Goal: Entertainment & Leisure: Browse casually

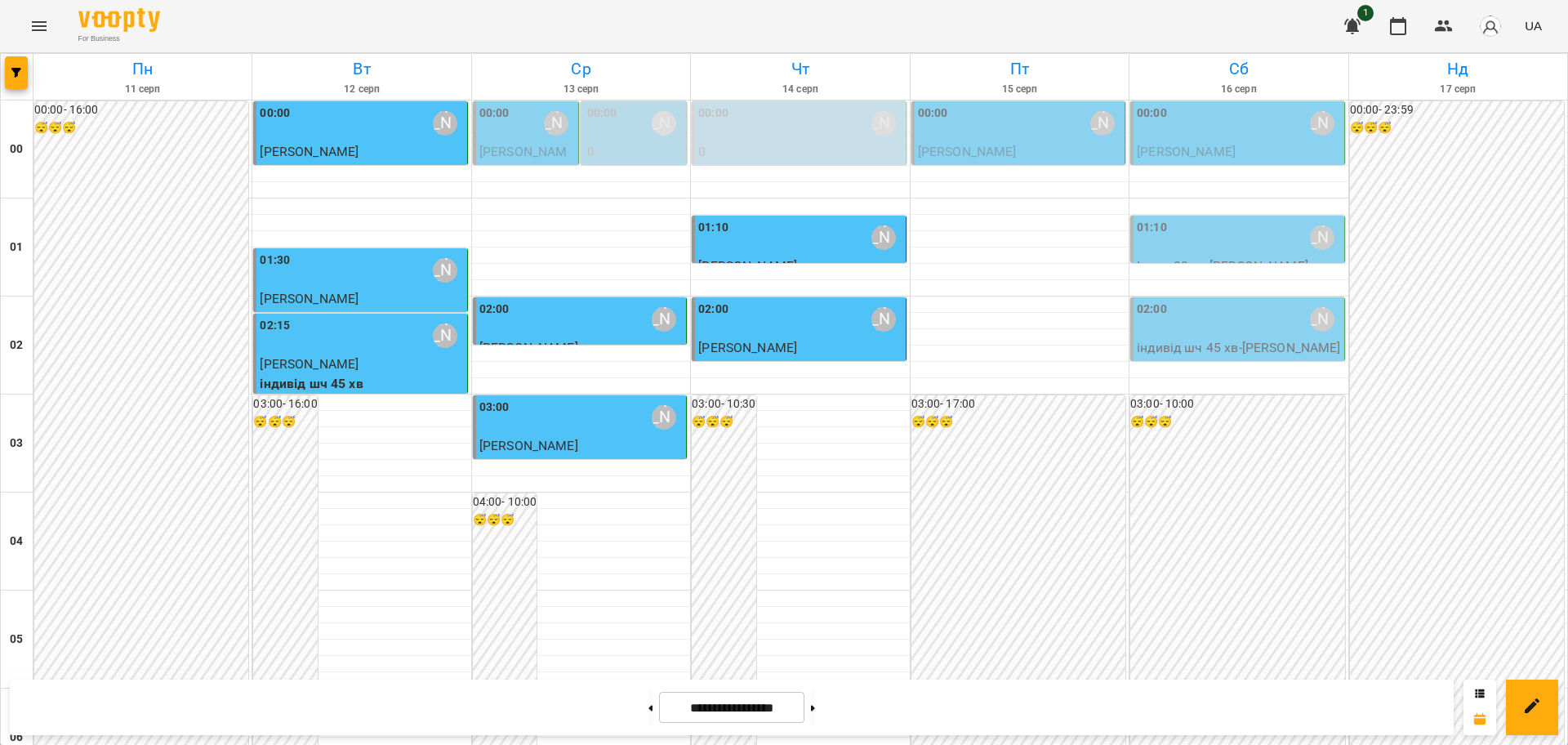
scroll to position [965, 0]
click at [40, 30] on icon "Menu" at bounding box center [39, 26] width 15 height 10
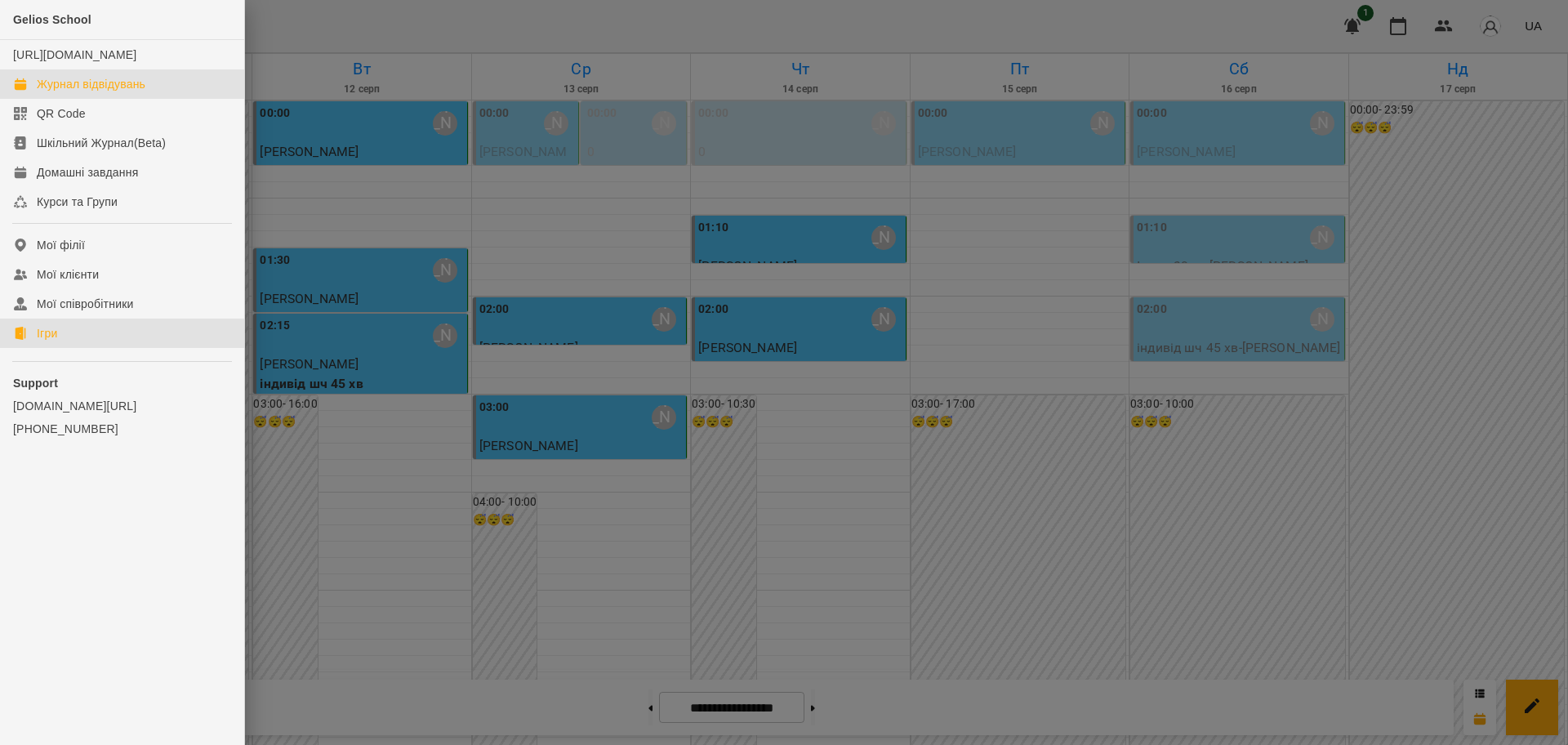
click at [50, 341] on div "Ігри" at bounding box center [46, 333] width 20 height 16
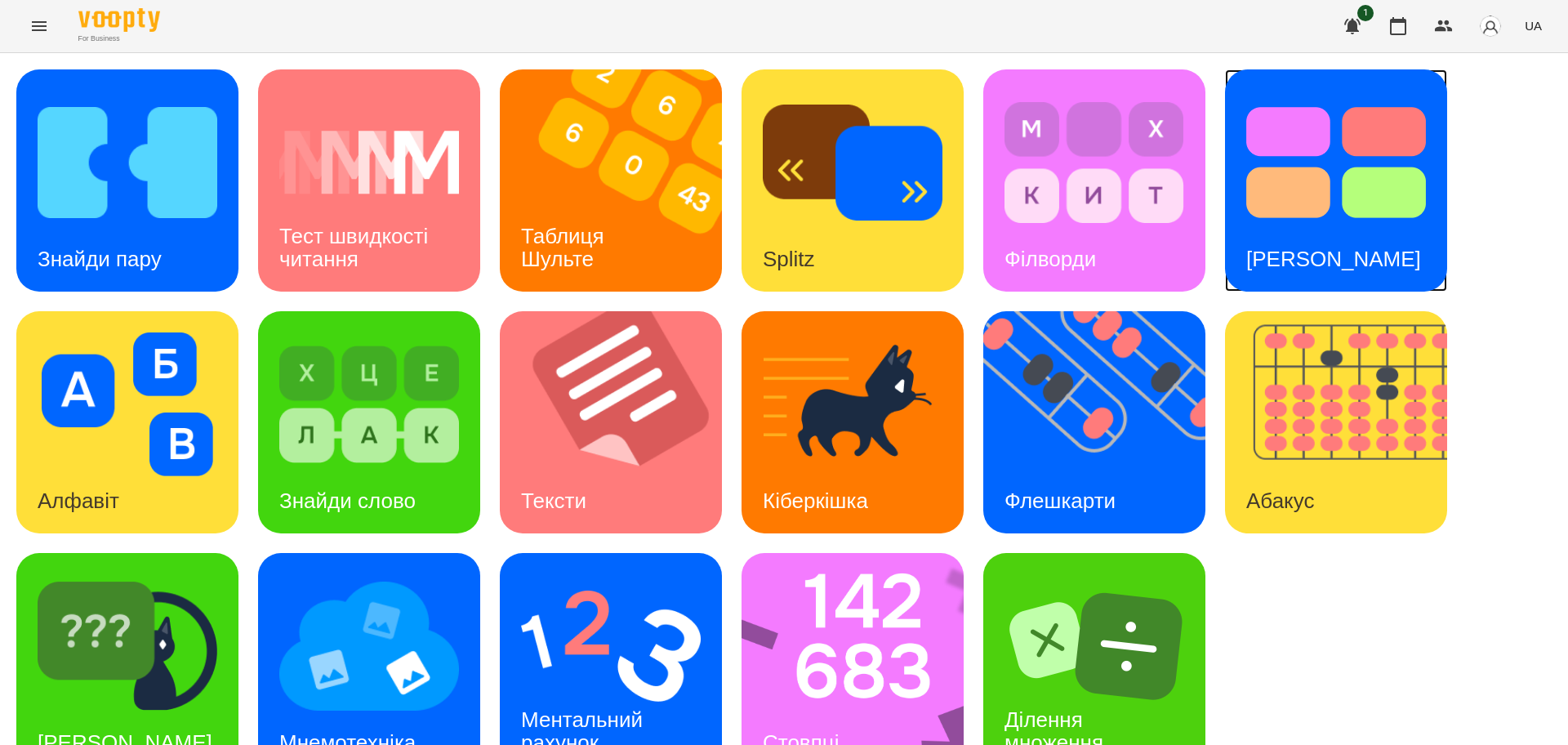
click at [1294, 218] on img at bounding box center [1336, 162] width 180 height 144
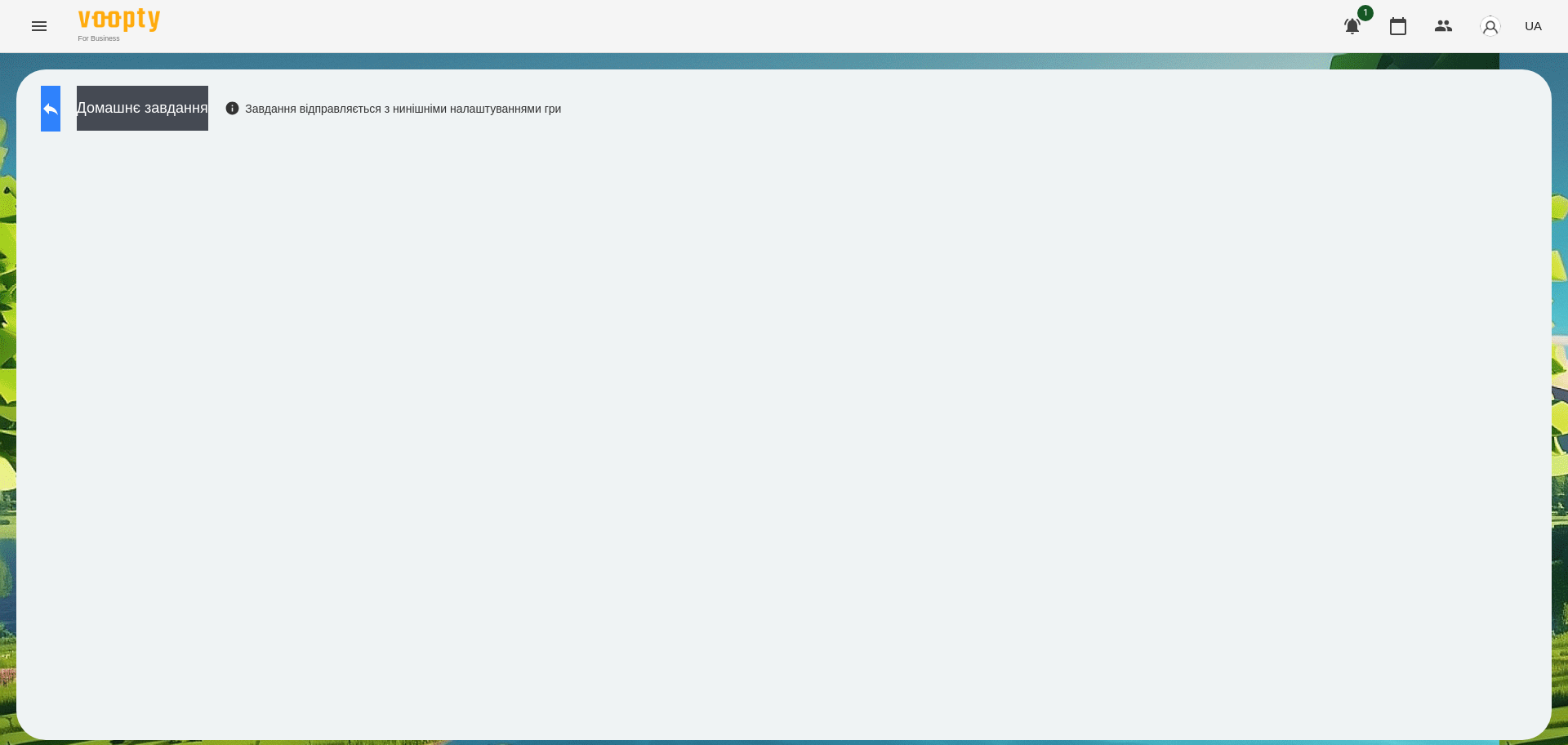
click at [60, 107] on button at bounding box center [50, 109] width 19 height 46
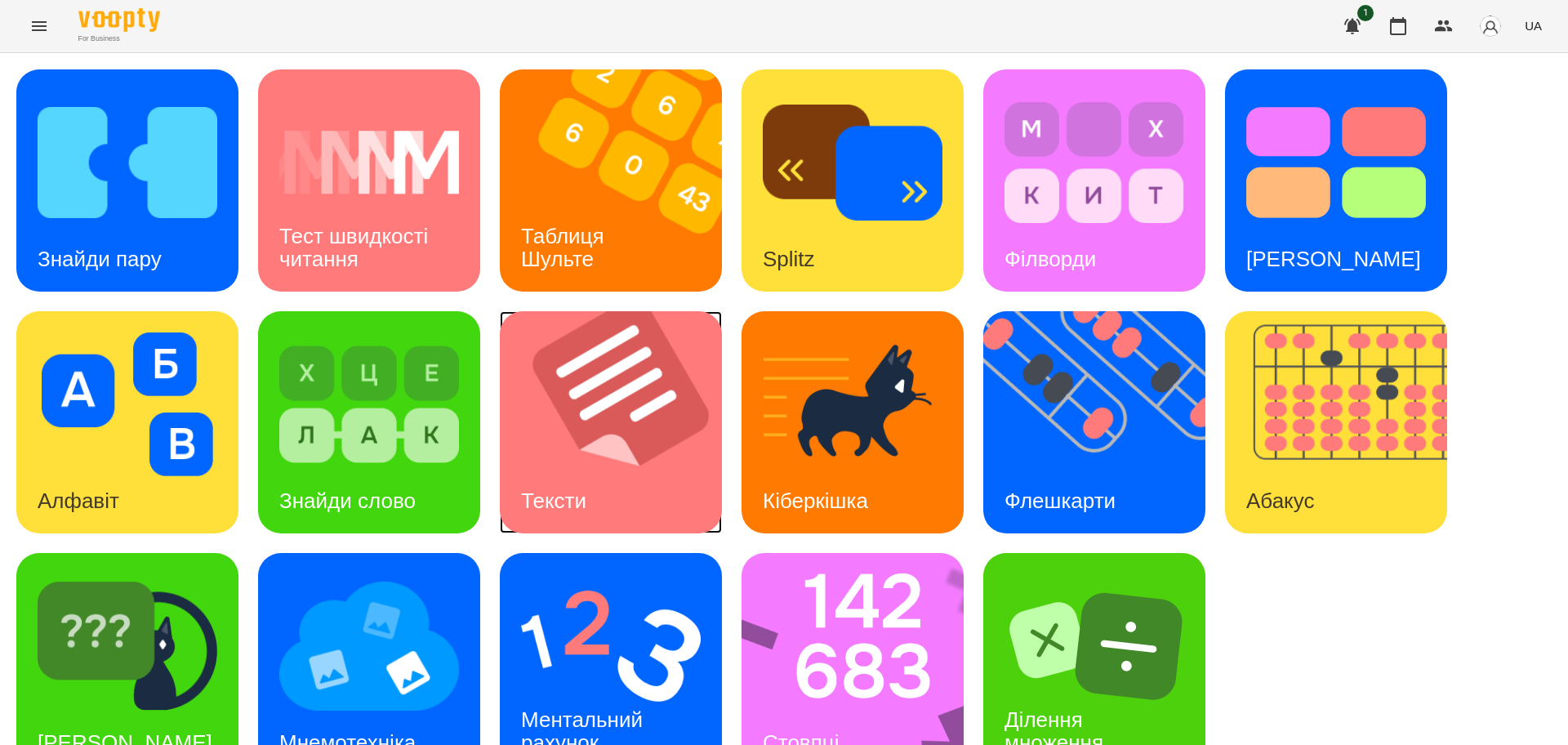
click at [641, 409] on img at bounding box center [621, 422] width 243 height 222
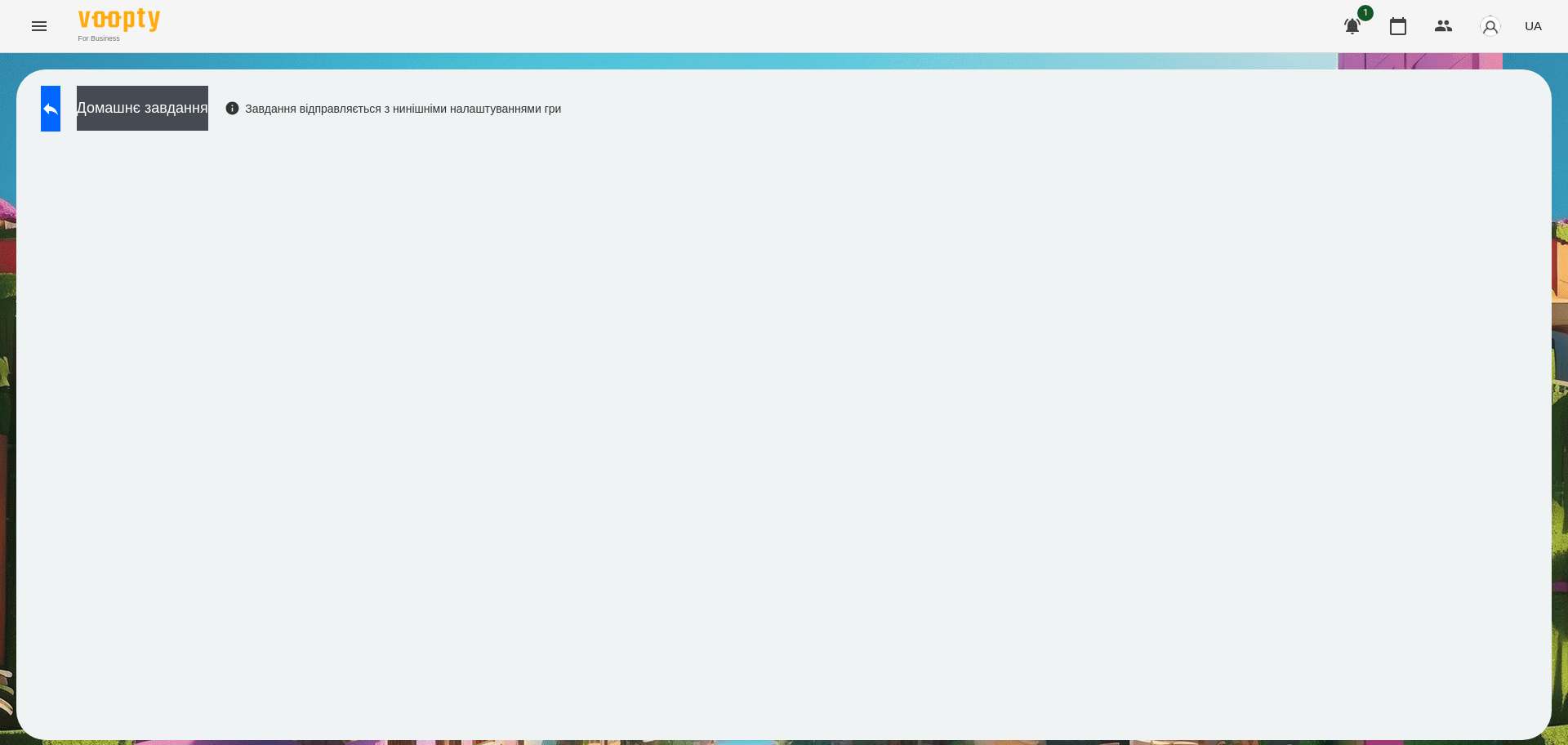
click at [774, 63] on div "Домашнє завдання Завдання відправляється з нинішніми налаштуваннями гри" at bounding box center [784, 405] width 1568 height 703
click at [60, 104] on button at bounding box center [50, 109] width 19 height 46
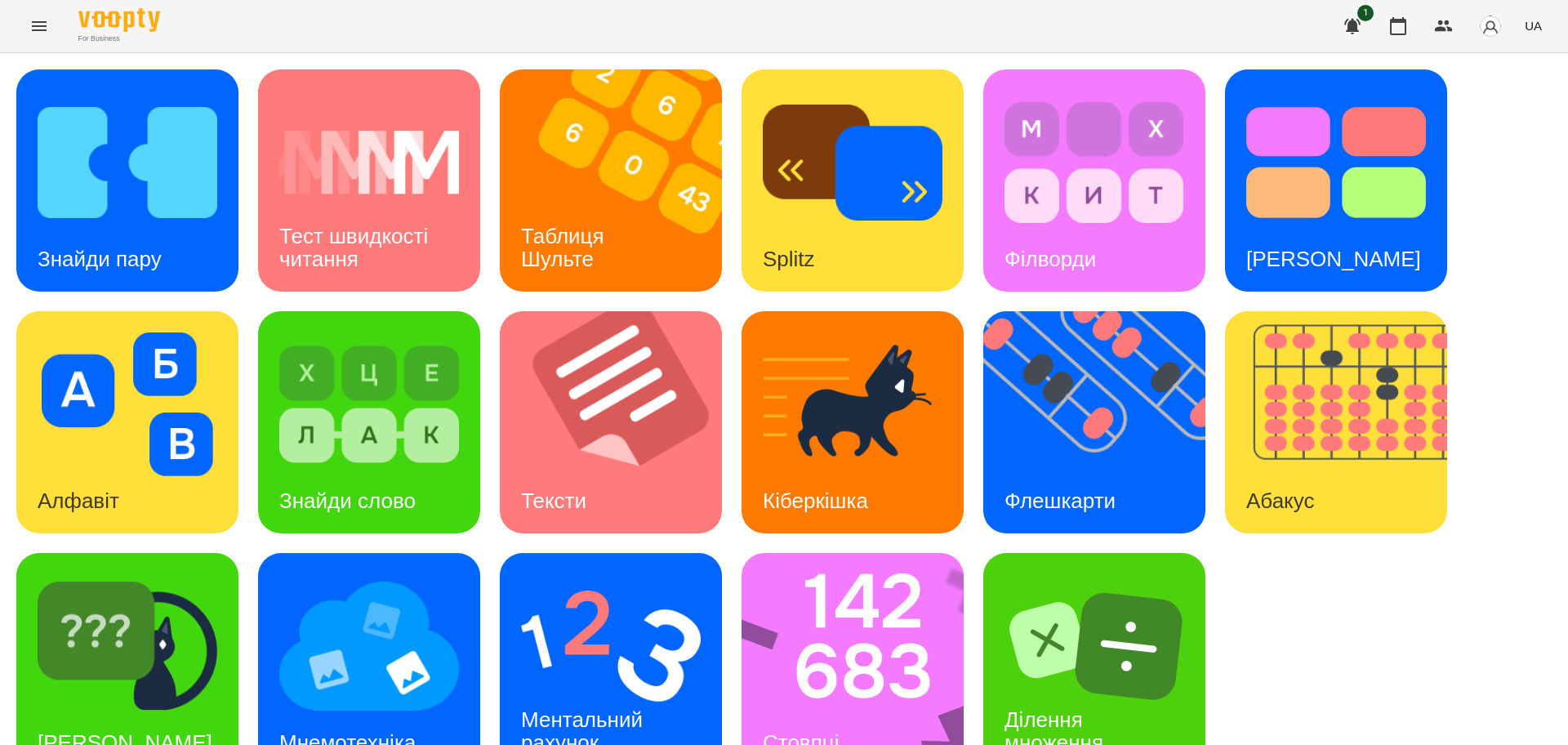
click at [1065, 534] on div "Знайди пару Тест швидкості читання Таблиця [PERSON_NAME] Splitz Філворди Тест С…" at bounding box center [783, 422] width 1535 height 706
click at [153, 194] on img at bounding box center [127, 162] width 180 height 144
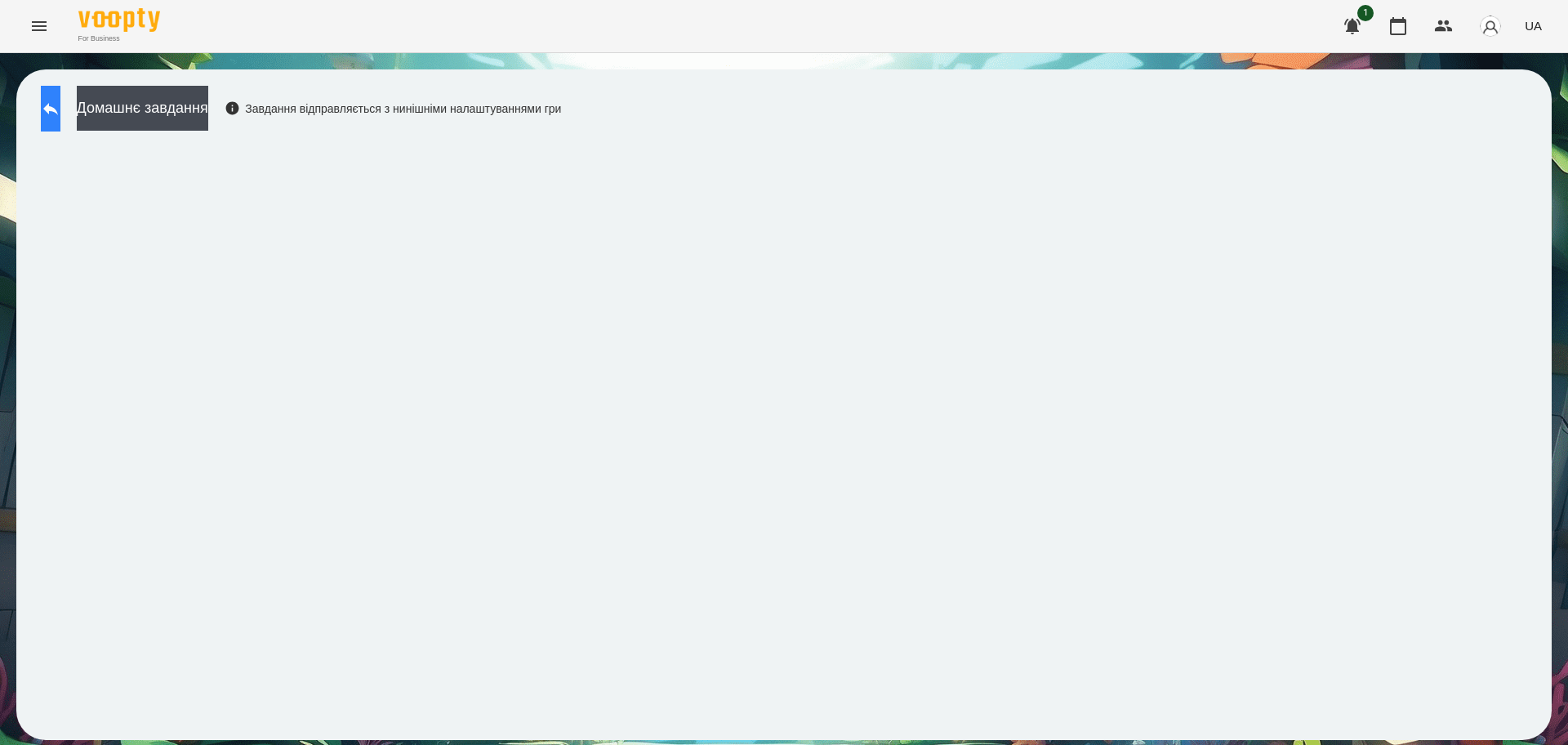
click at [60, 124] on button at bounding box center [50, 109] width 19 height 46
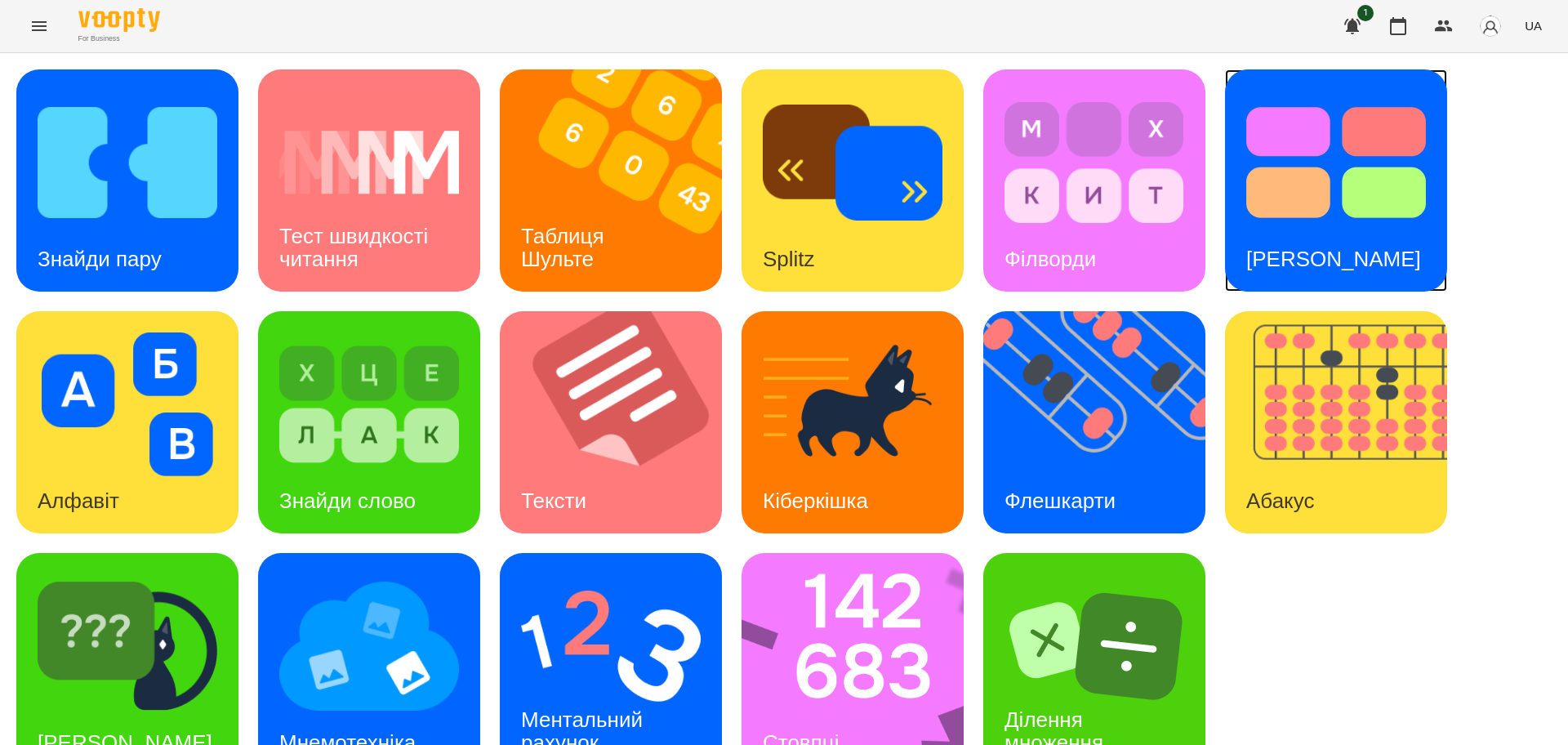
click at [1308, 183] on img at bounding box center [1336, 162] width 180 height 144
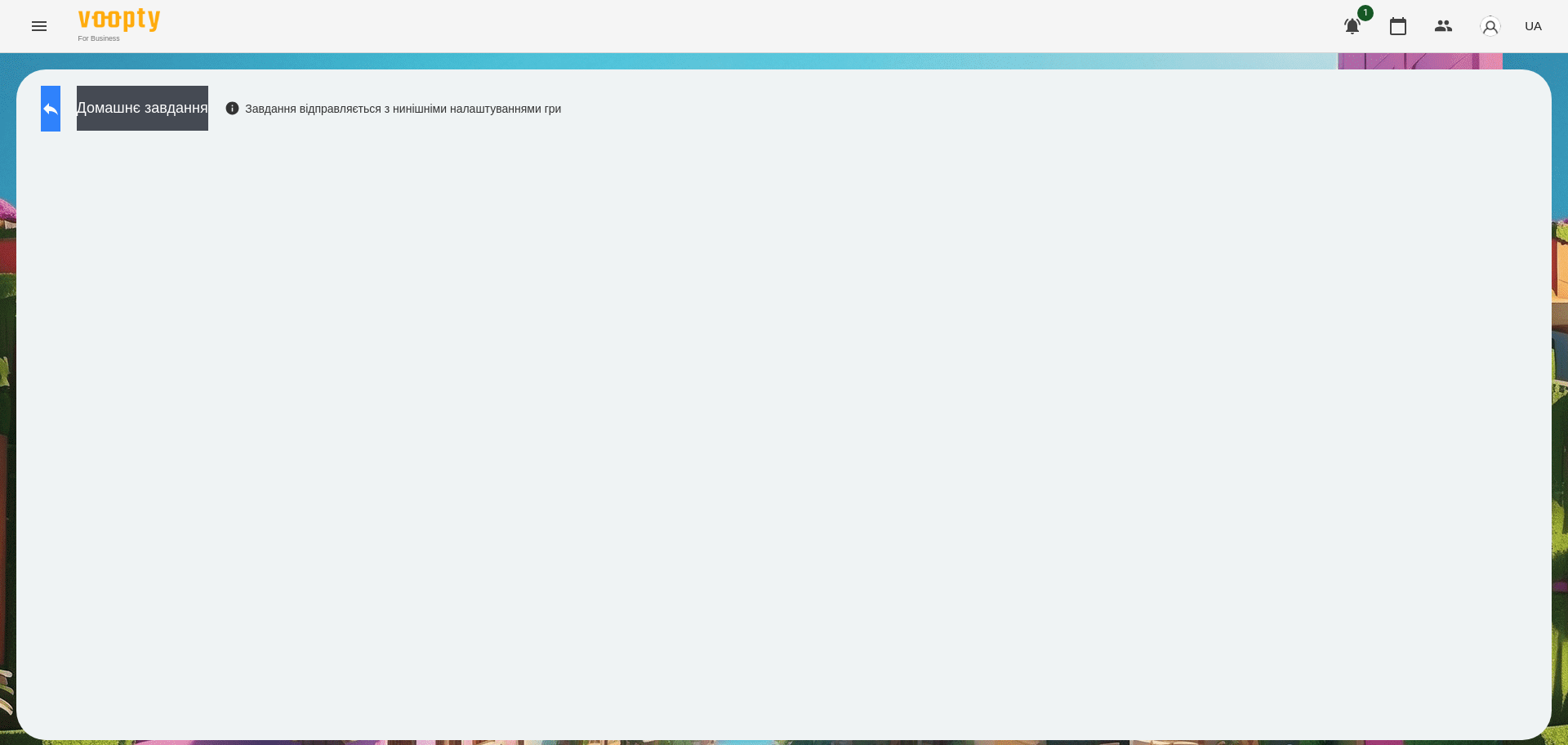
click at [60, 120] on button at bounding box center [50, 109] width 19 height 46
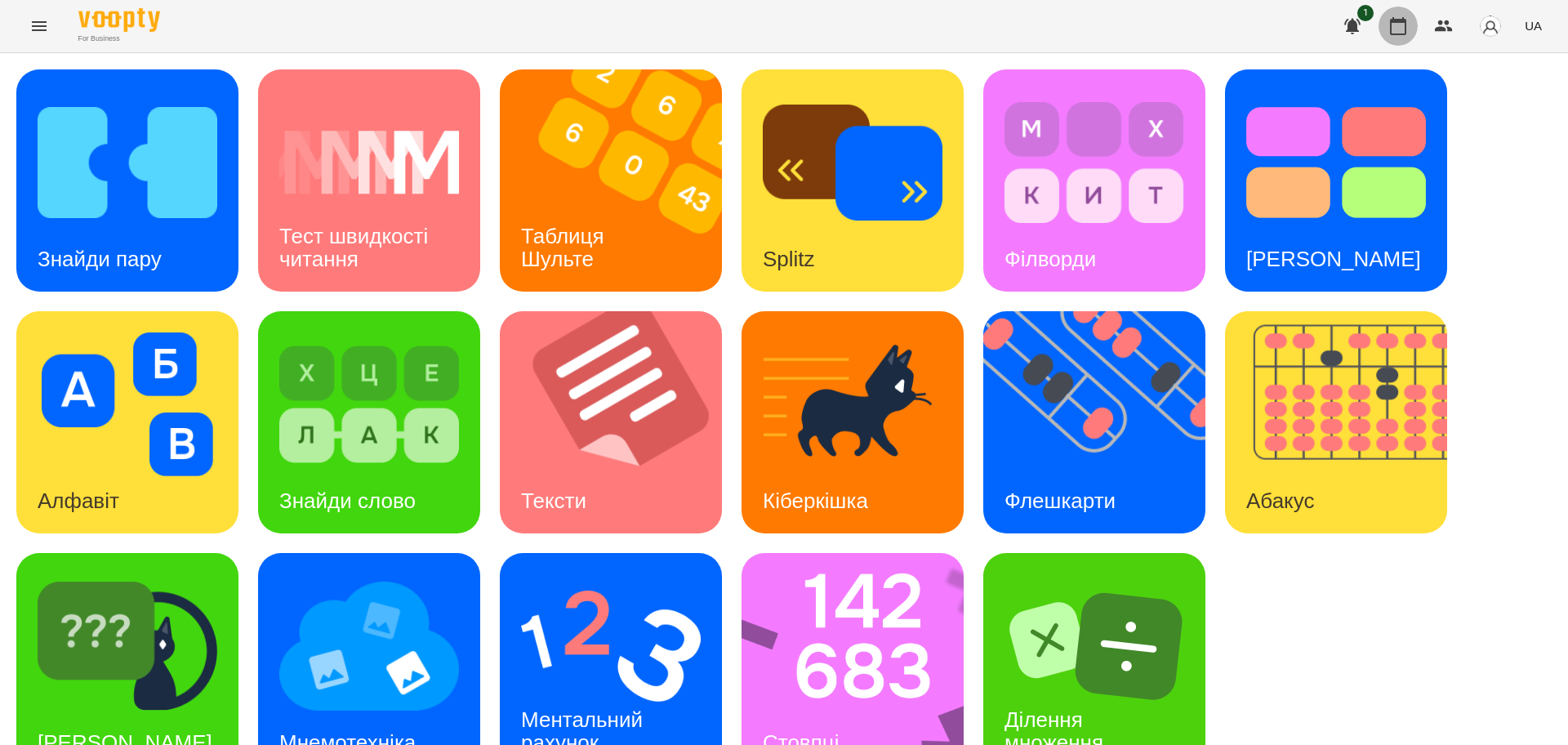
click at [1396, 27] on icon "button" at bounding box center [1398, 26] width 19 height 19
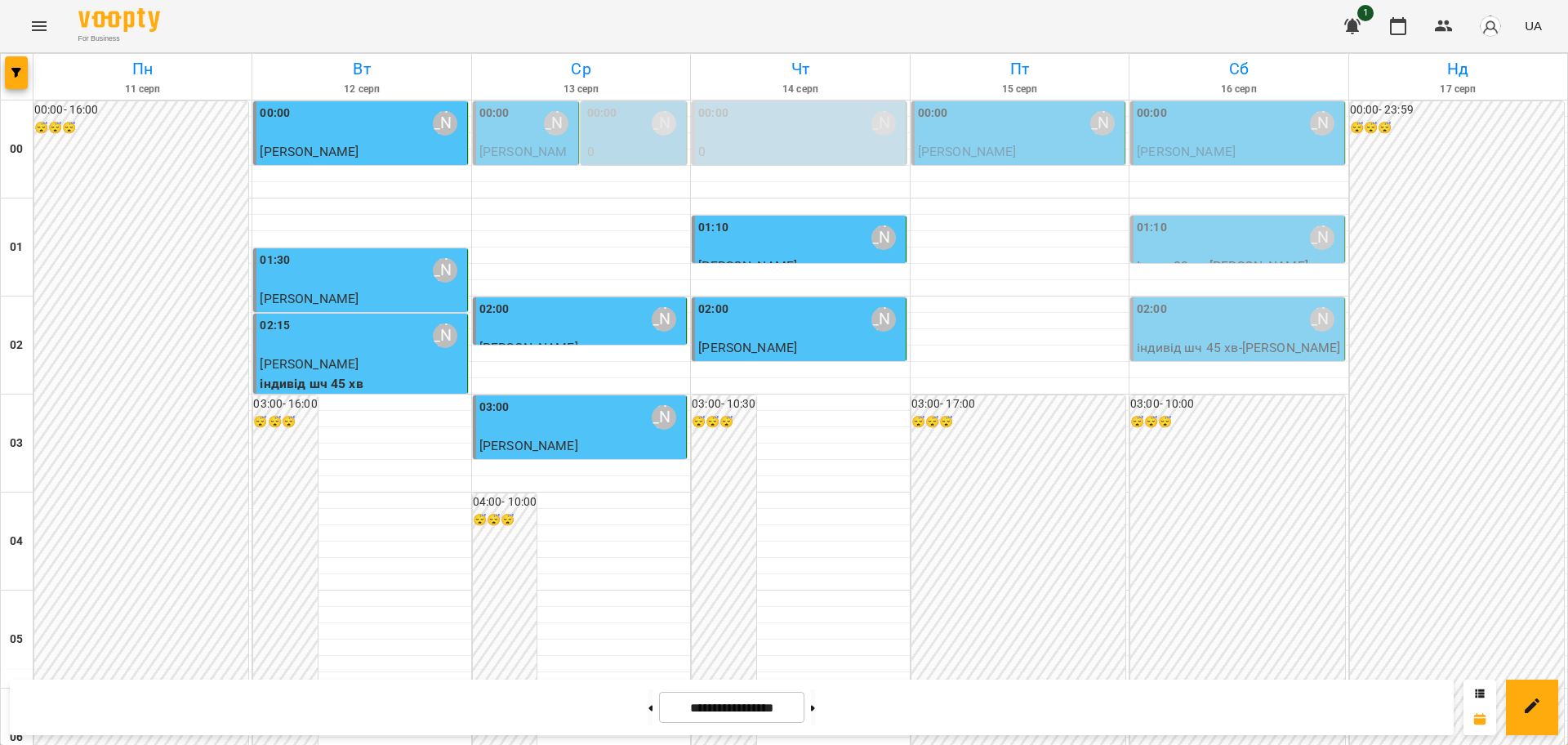
scroll to position [919, 0]
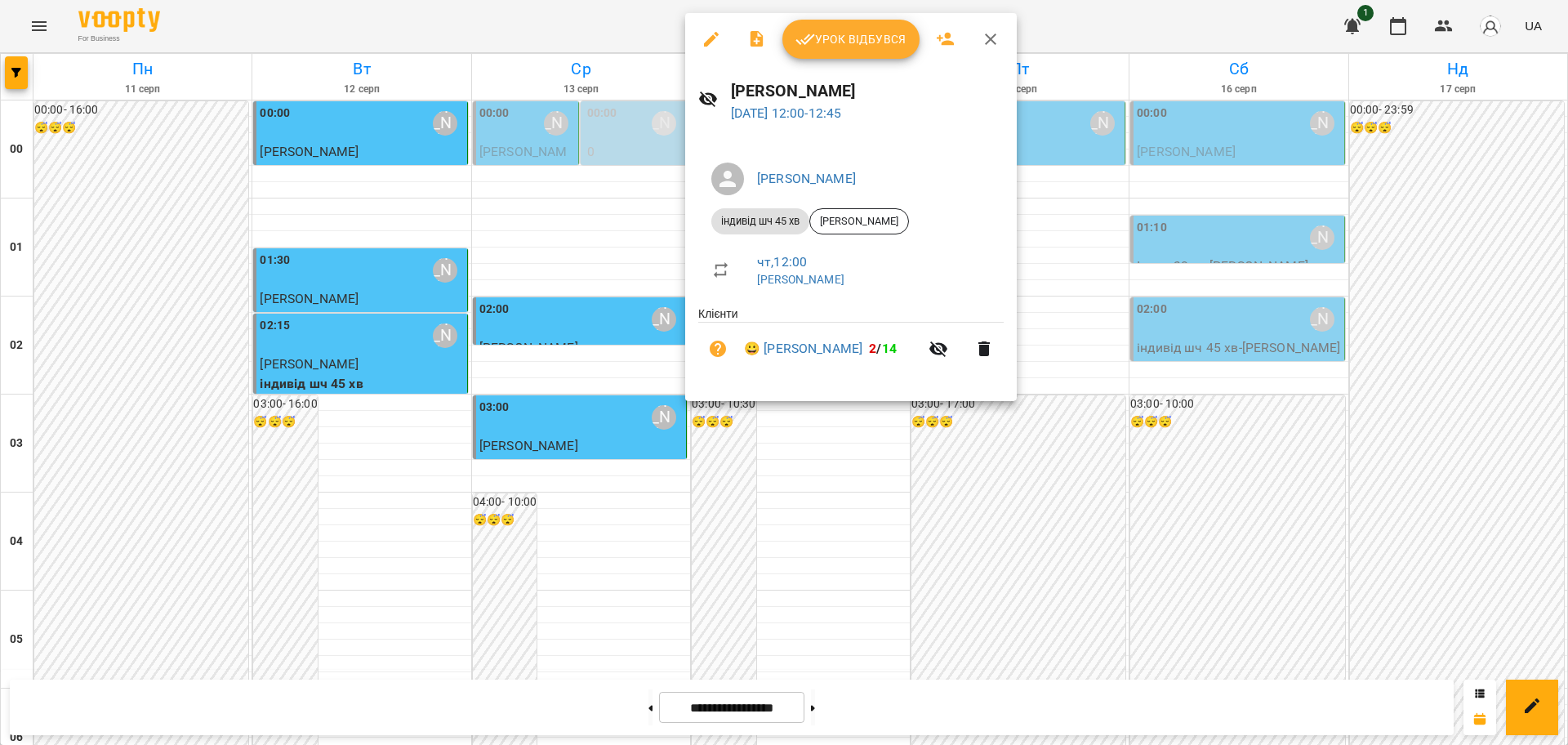
click at [890, 68] on div "[PERSON_NAME] [DATE] 12:00 - 12:45" at bounding box center [851, 101] width 331 height 71
click at [869, 42] on span "Урок відбувся" at bounding box center [850, 39] width 111 height 19
